Goal: Information Seeking & Learning: Learn about a topic

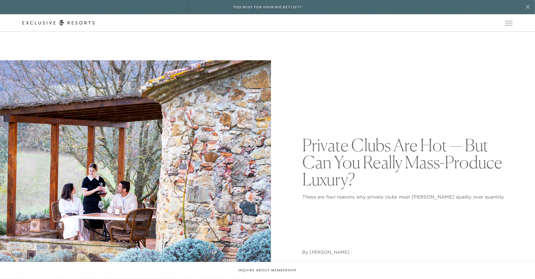
click at [511, 17] on div "Schedule a Meeting Get Started Visit home page Member Login Schedule a Meeting …" at bounding box center [267, 23] width 535 height 18
click at [0, 0] on icon at bounding box center [0, 0] width 0 height 0
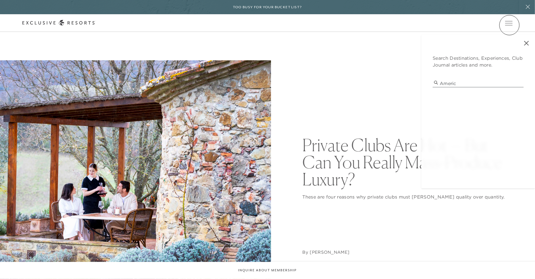
type input "america"
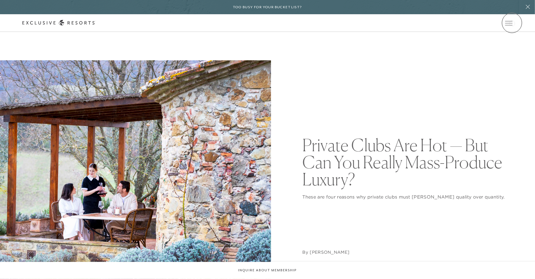
click at [0, 0] on div "Member Login" at bounding box center [0, 0] width 0 height 0
click at [0, 0] on icon at bounding box center [0, 0] width 0 height 0
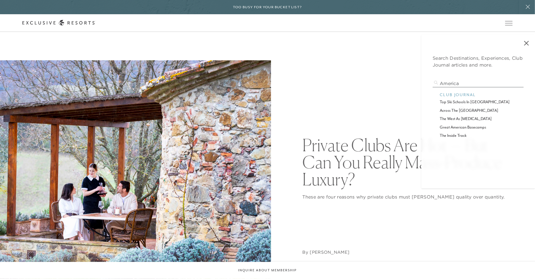
click at [461, 110] on p "across the americas" at bounding box center [478, 110] width 77 height 6
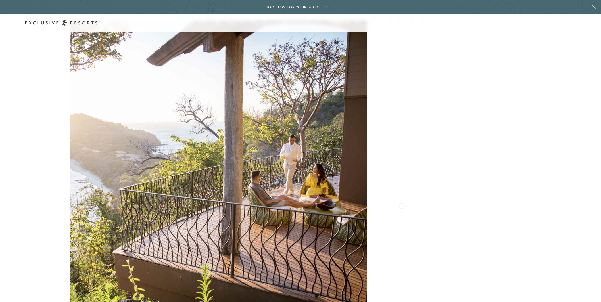
scroll to position [3117, 0]
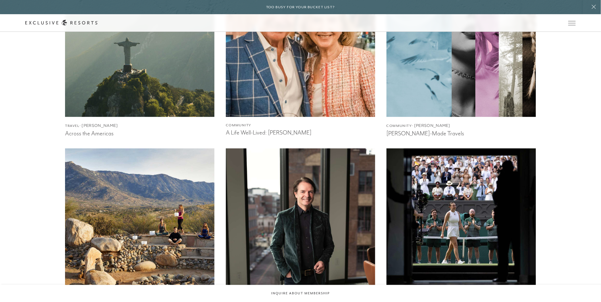
scroll to position [1045, 0]
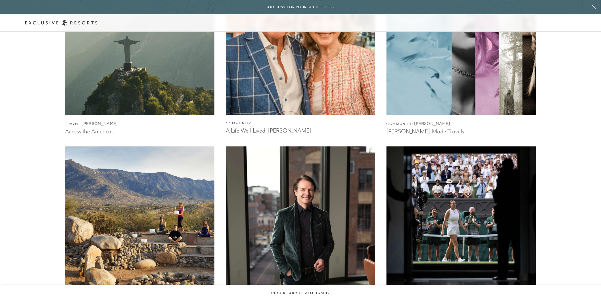
click at [169, 72] on img at bounding box center [140, 40] width 164 height 164
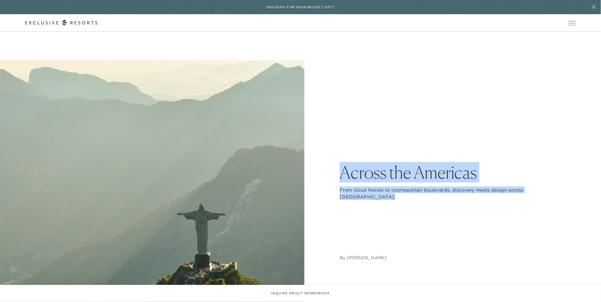
drag, startPoint x: 391, startPoint y: 205, endPoint x: 329, endPoint y: 168, distance: 72.5
click at [329, 168] on div "Across the [GEOGRAPHIC_DATA] From cloud forests to cosmopolitan boulevards, dis…" at bounding box center [300, 212] width 551 height 305
copy div "Across the [GEOGRAPHIC_DATA] From cloud forests to cosmopolitan boulevards, dis…"
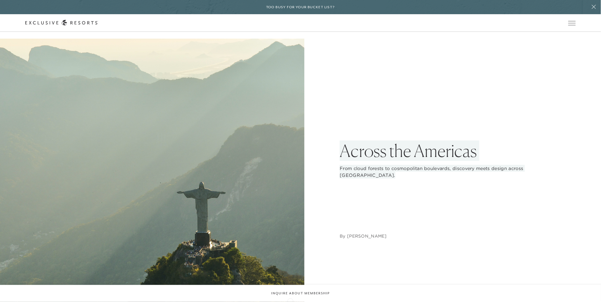
scroll to position [27, 0]
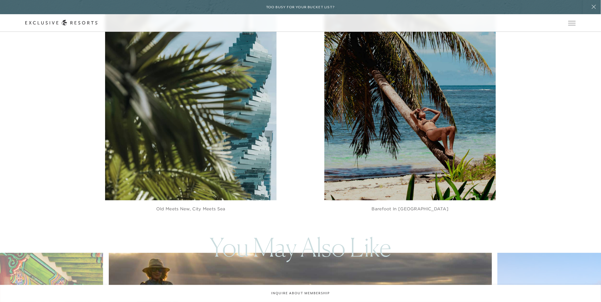
scroll to position [2967, 0]
